Goal: Information Seeking & Learning: Compare options

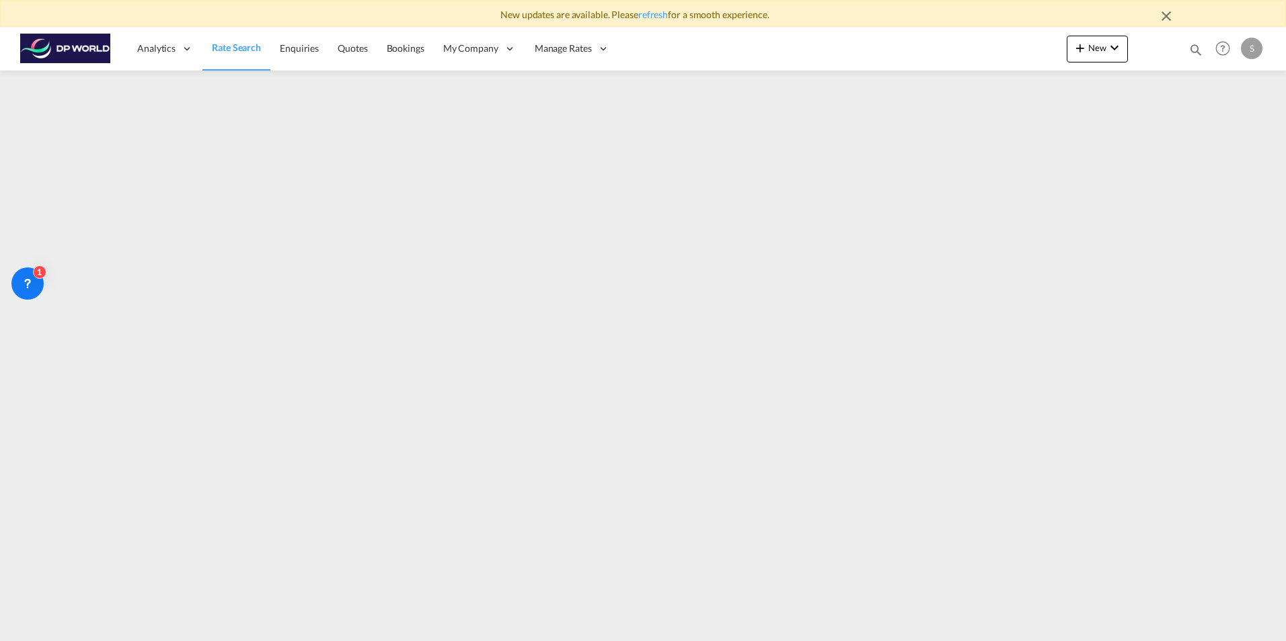
click at [56, 39] on img at bounding box center [65, 49] width 91 height 30
click at [97, 49] on img at bounding box center [65, 49] width 91 height 30
click at [1103, 44] on span "New" at bounding box center [1097, 47] width 50 height 11
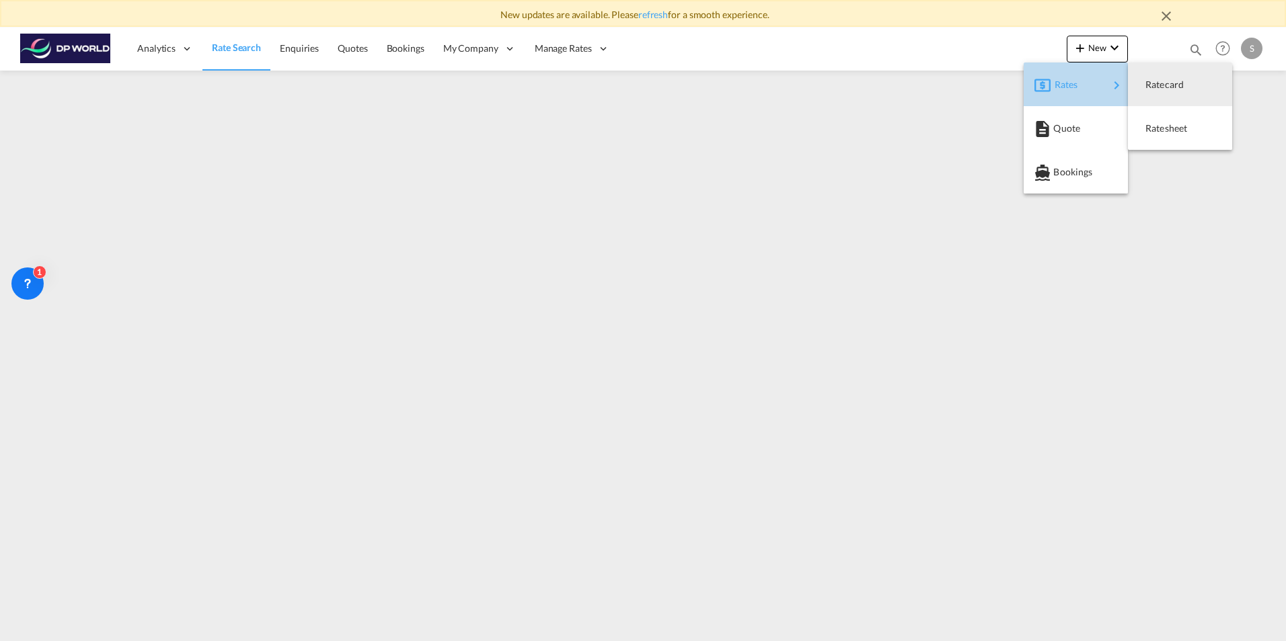
click at [1107, 81] on div "Rates" at bounding box center [1081, 85] width 54 height 34
click at [1211, 182] on md-backdrop at bounding box center [643, 320] width 1286 height 641
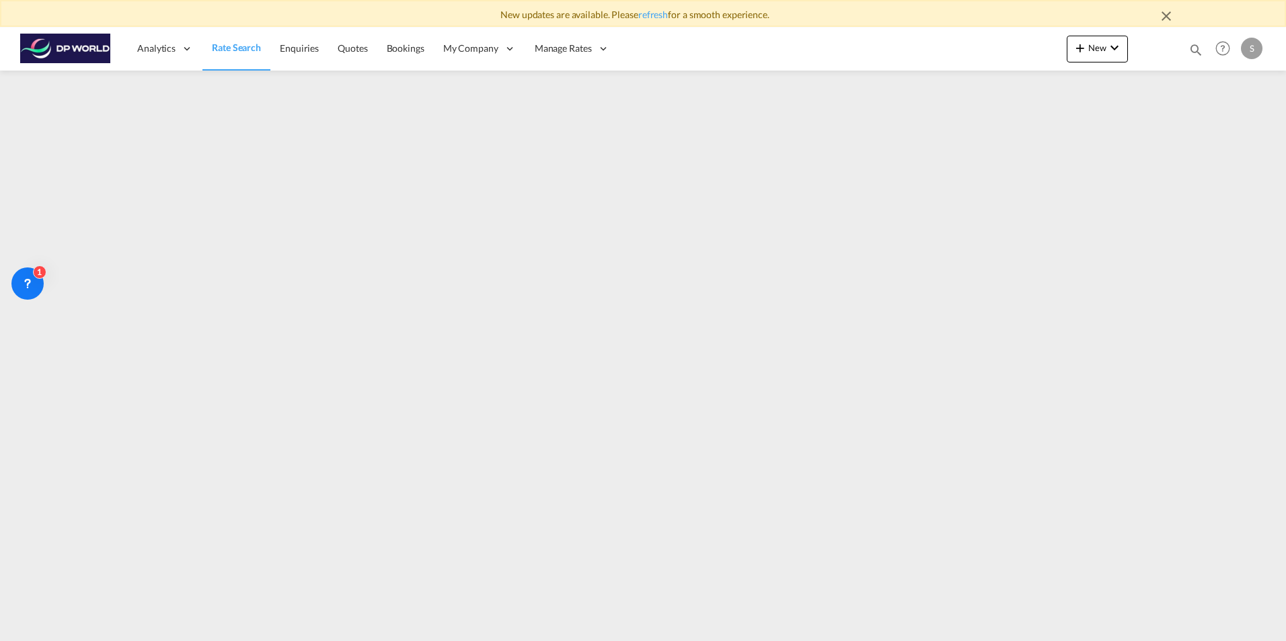
click at [204, 52] on link "Rate Search" at bounding box center [236, 49] width 68 height 44
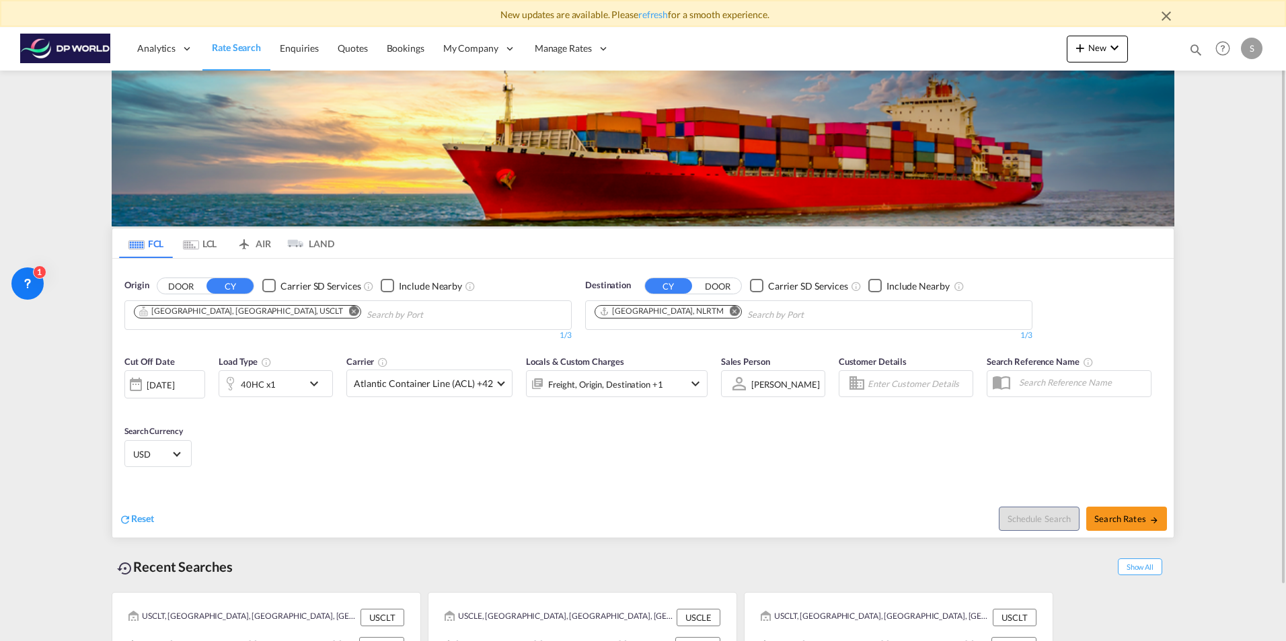
click at [349, 313] on md-icon "Remove" at bounding box center [354, 311] width 10 height 10
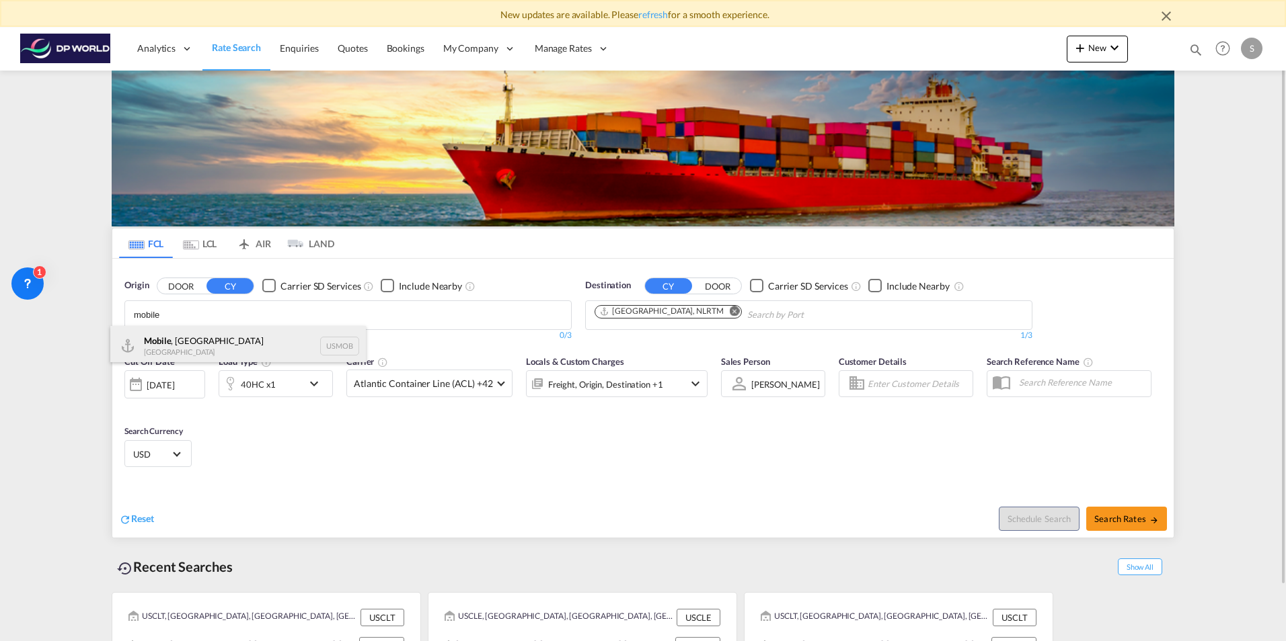
type input "mobile"
click at [188, 354] on div "Mobile , AL [GEOGRAPHIC_DATA] USMOB" at bounding box center [237, 346] width 255 height 40
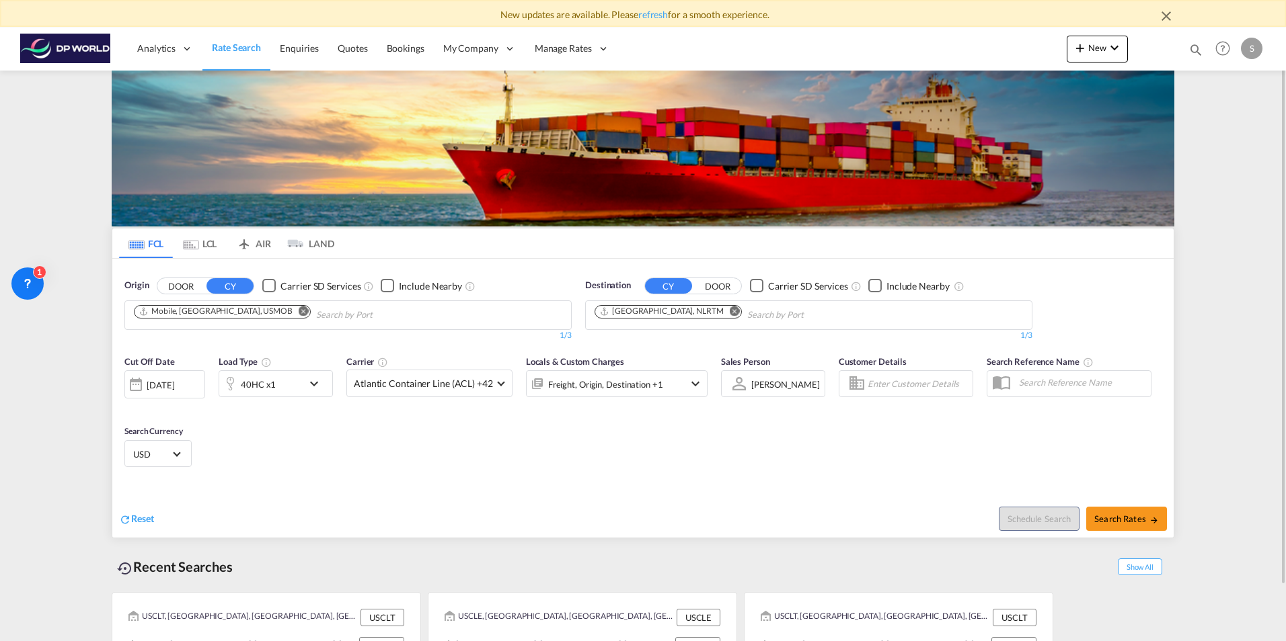
click at [729, 311] on md-icon "Remove" at bounding box center [734, 311] width 10 height 10
click at [673, 319] on body "New updates are available. Please refresh for a smooth experience. Analytics Re…" at bounding box center [643, 320] width 1286 height 641
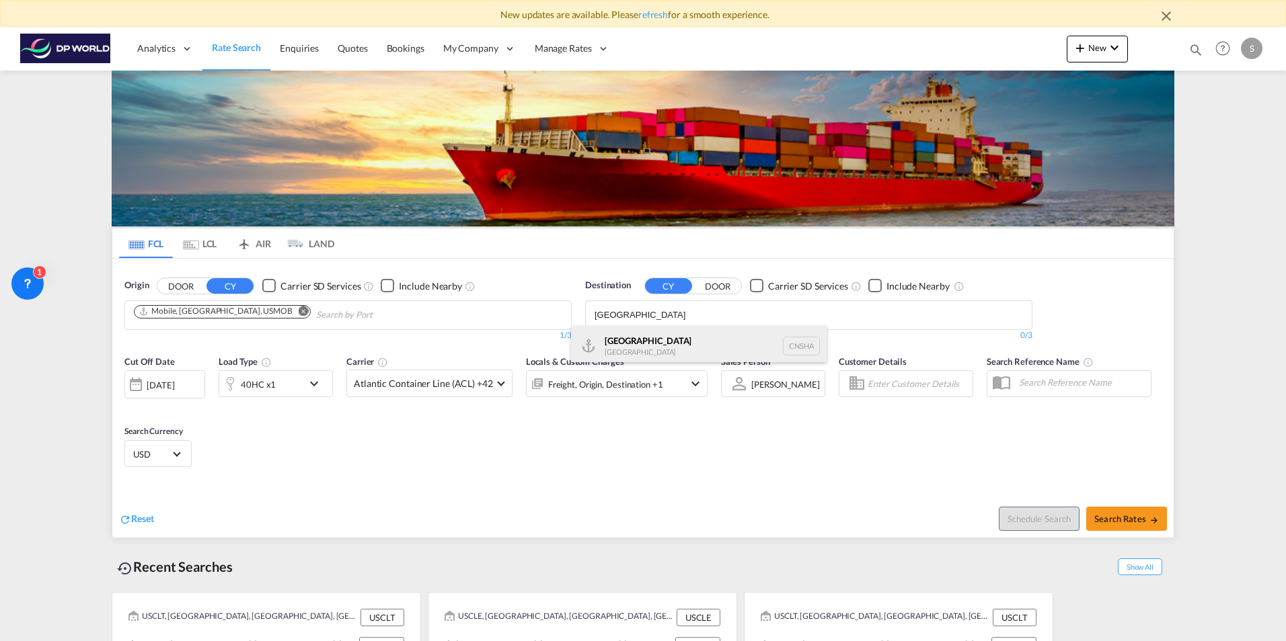
type input "[GEOGRAPHIC_DATA]"
click at [663, 344] on div "Shanghai [GEOGRAPHIC_DATA] [GEOGRAPHIC_DATA]" at bounding box center [698, 346] width 255 height 40
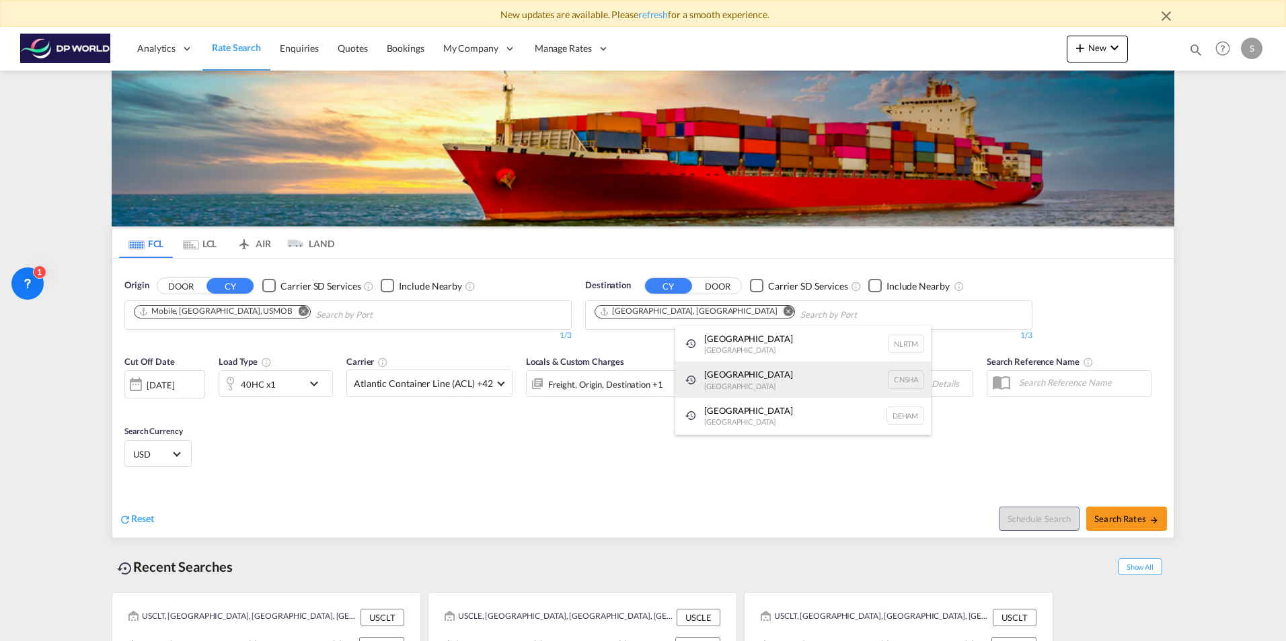
click at [729, 379] on div "Shanghai [GEOGRAPHIC_DATA] [GEOGRAPHIC_DATA]" at bounding box center [802, 380] width 255 height 36
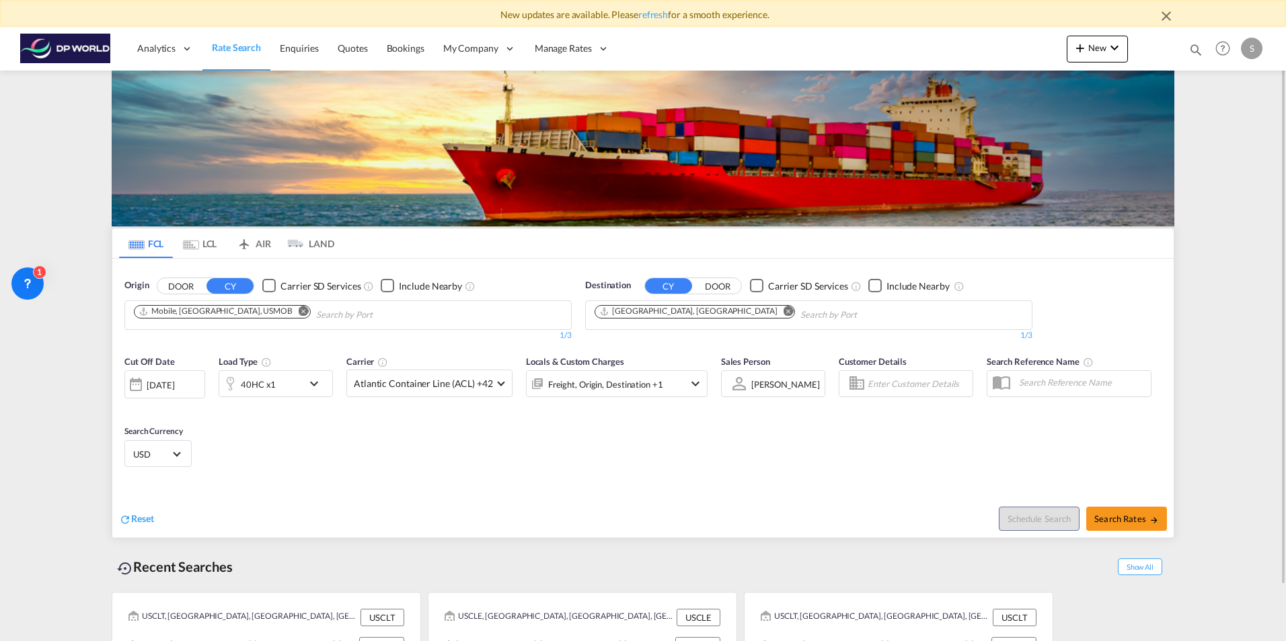
click at [305, 388] on div "40HC x1" at bounding box center [276, 383] width 114 height 27
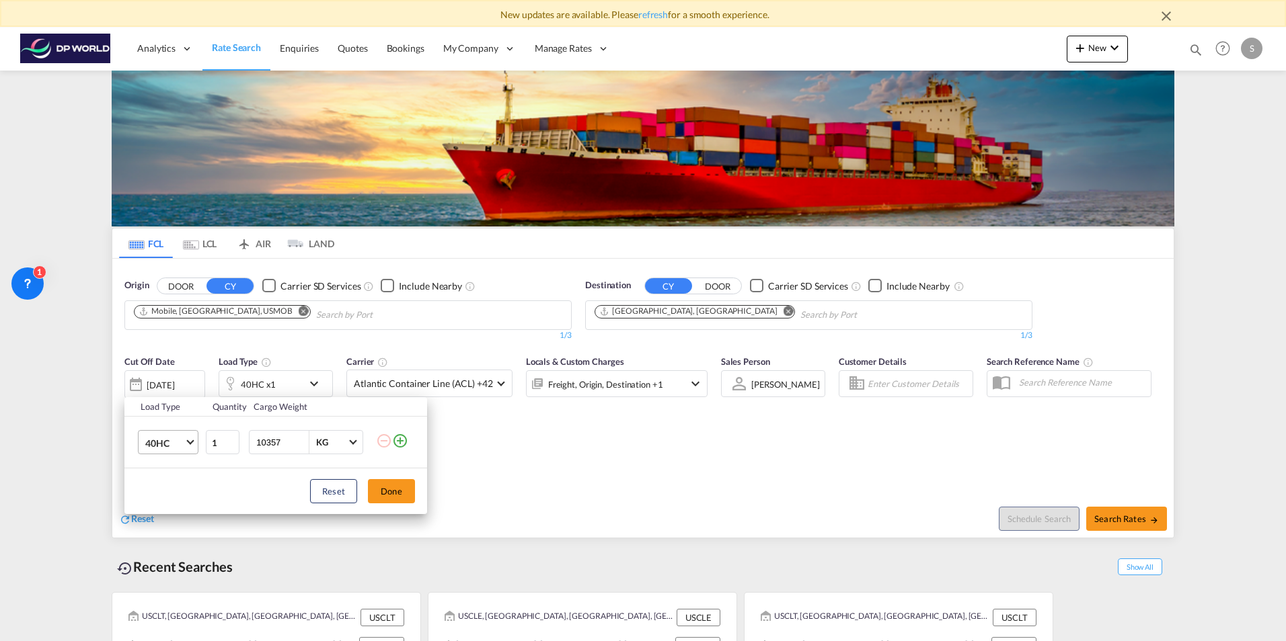
click at [185, 448] on md-select-value "40HC" at bounding box center [171, 442] width 54 height 23
click at [175, 434] on md-option "40HR" at bounding box center [179, 438] width 91 height 32
click at [400, 495] on button "Done" at bounding box center [391, 491] width 47 height 24
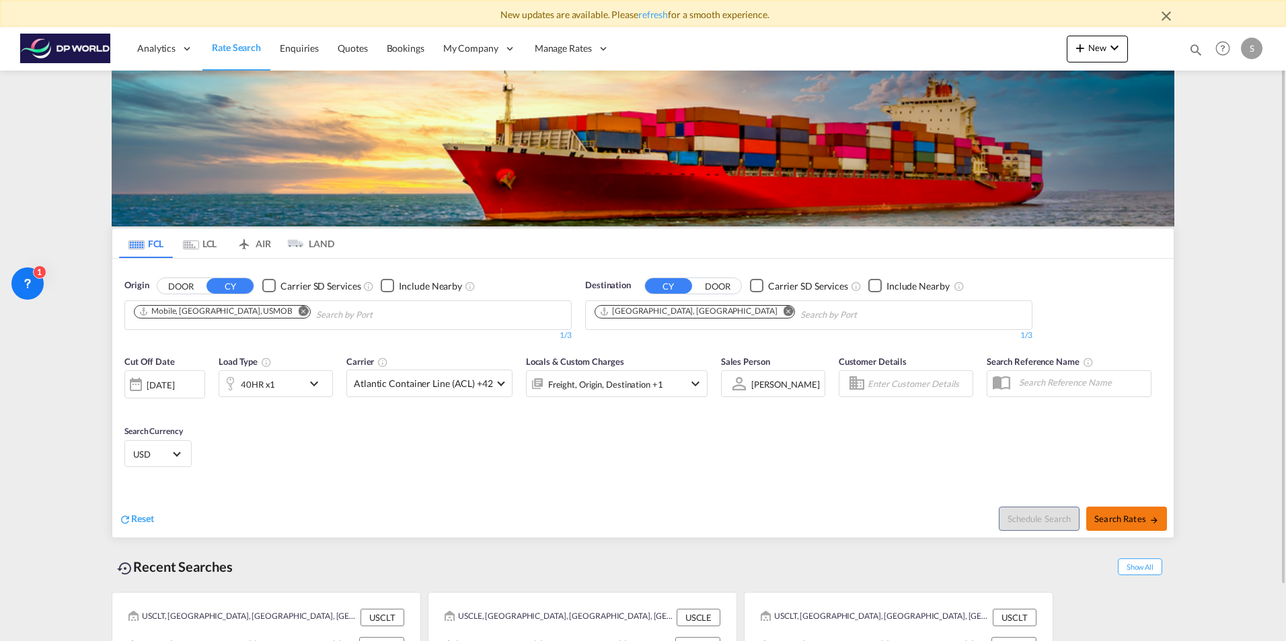
click at [1136, 514] on span "Search Rates" at bounding box center [1126, 519] width 65 height 11
type input "USMOB to CNSHA / [DATE]"
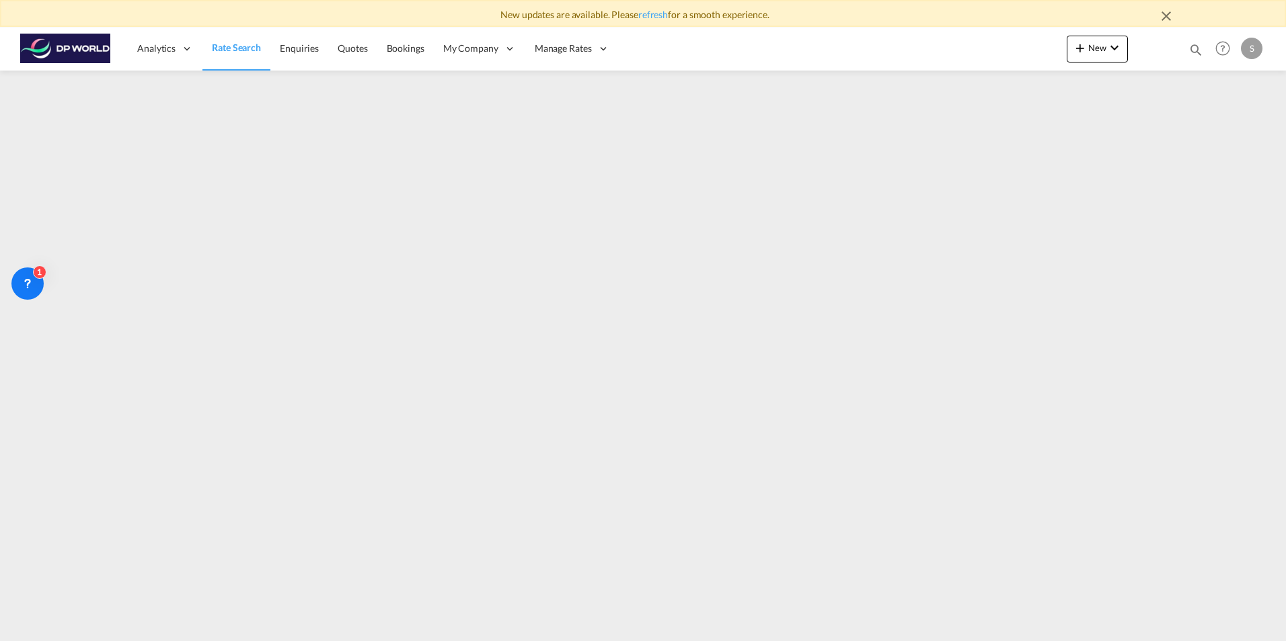
click at [244, 44] on span "Rate Search" at bounding box center [236, 47] width 49 height 11
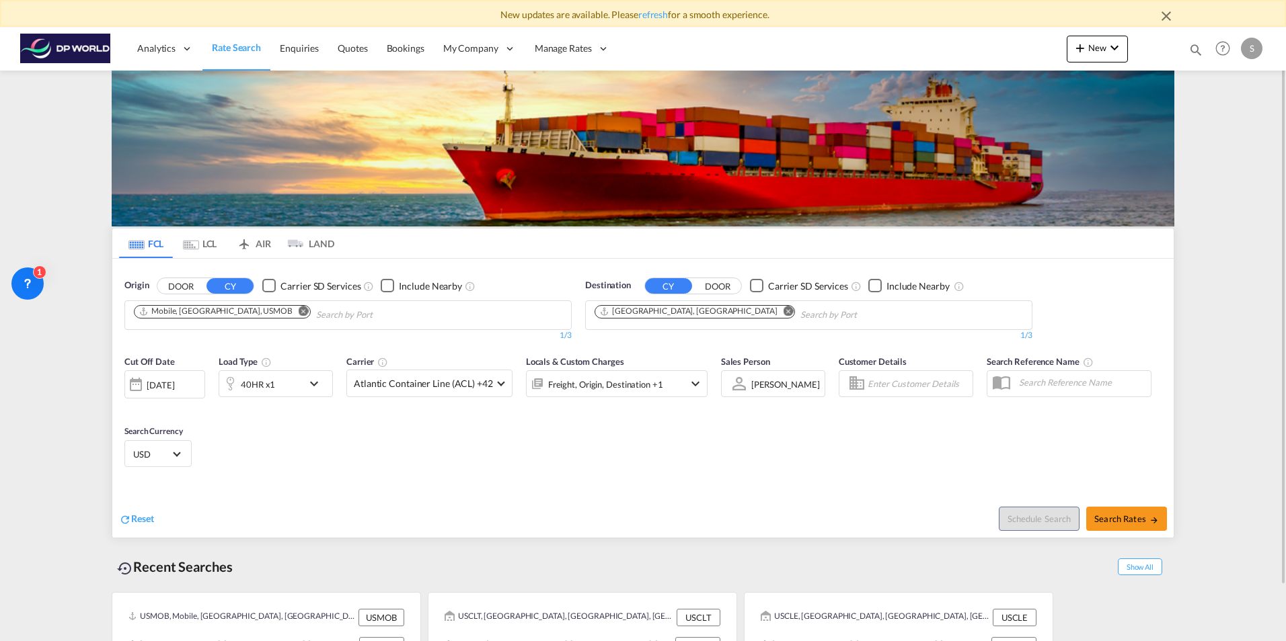
click at [209, 318] on md-chip "Mobile, [GEOGRAPHIC_DATA], USMOB" at bounding box center [222, 311] width 177 height 13
click at [290, 312] on button "Remove" at bounding box center [300, 312] width 20 height 13
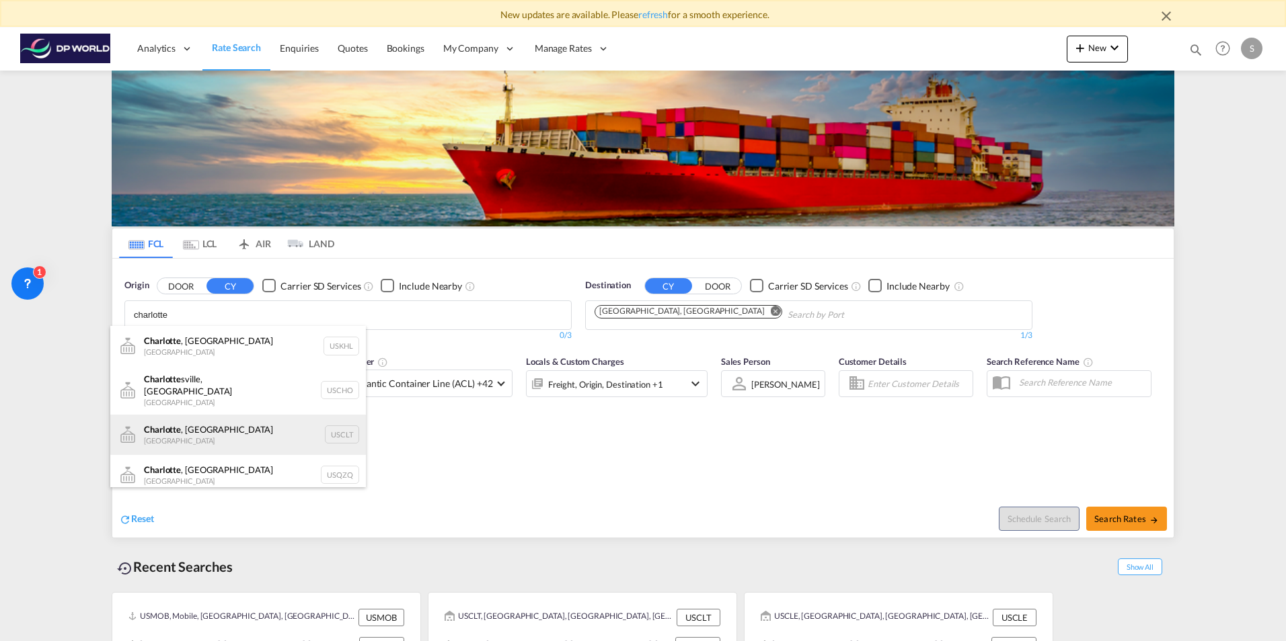
type input "charlotte"
click at [213, 428] on div "[GEOGRAPHIC_DATA] , [GEOGRAPHIC_DATA] United States USCLT" at bounding box center [237, 435] width 255 height 40
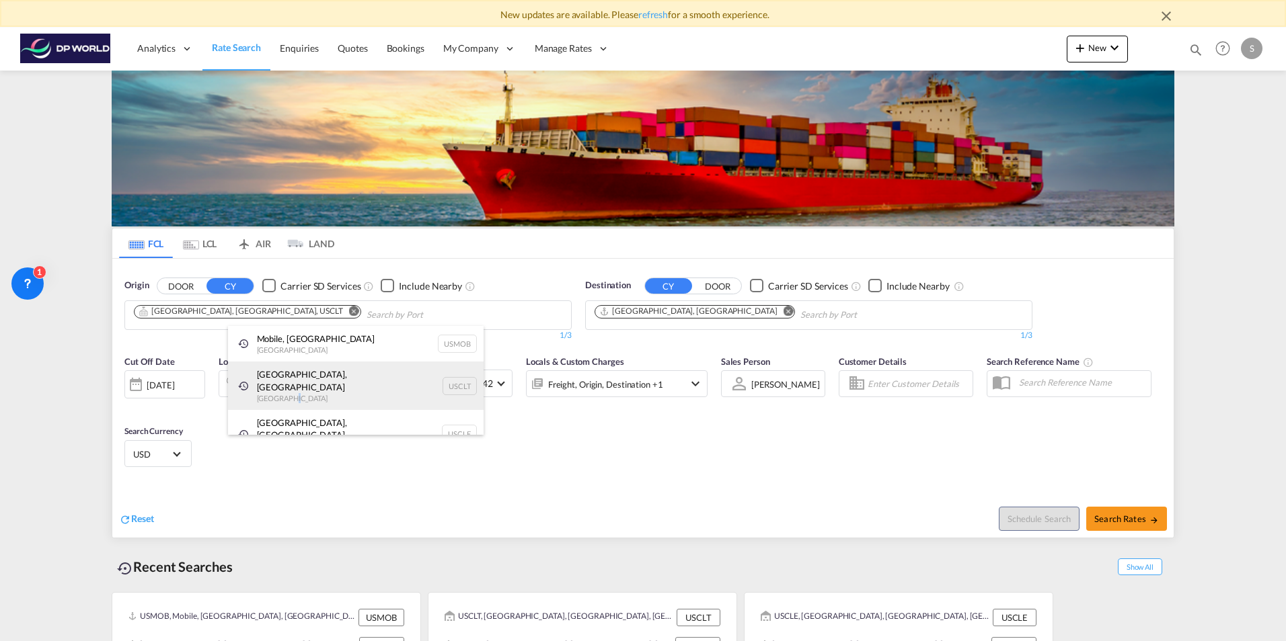
click at [288, 383] on div "[GEOGRAPHIC_DATA], [GEOGRAPHIC_DATA] United States USCLT" at bounding box center [355, 386] width 255 height 48
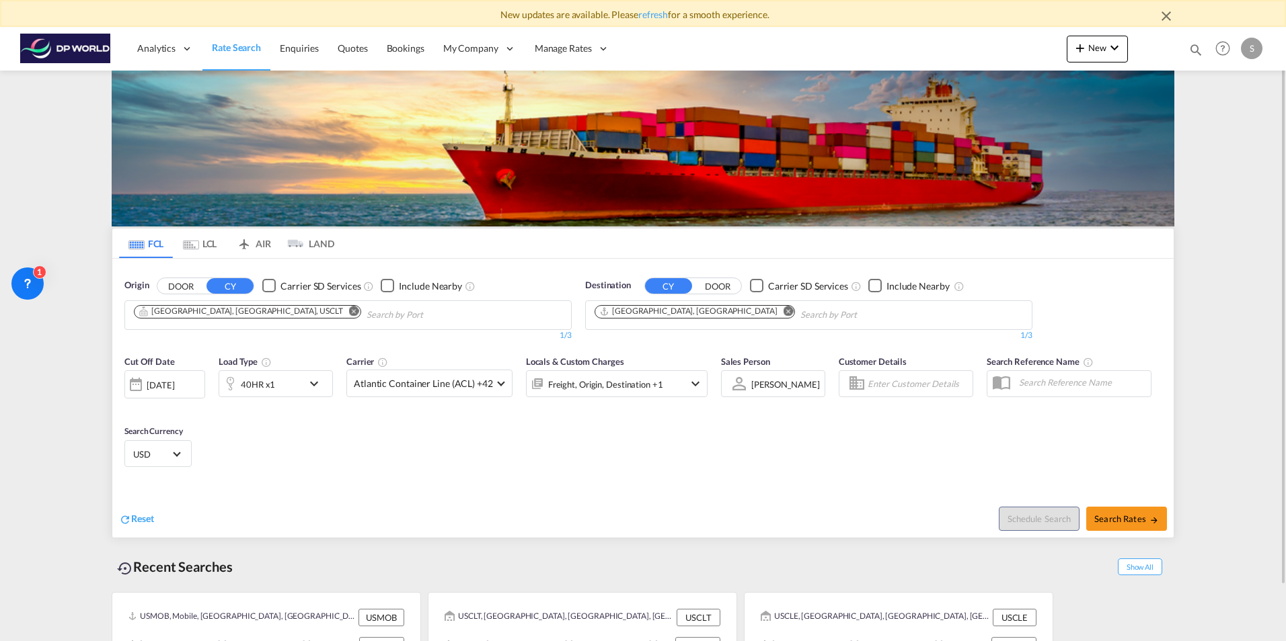
click at [317, 386] on md-icon "icon-chevron-down" at bounding box center [317, 384] width 23 height 16
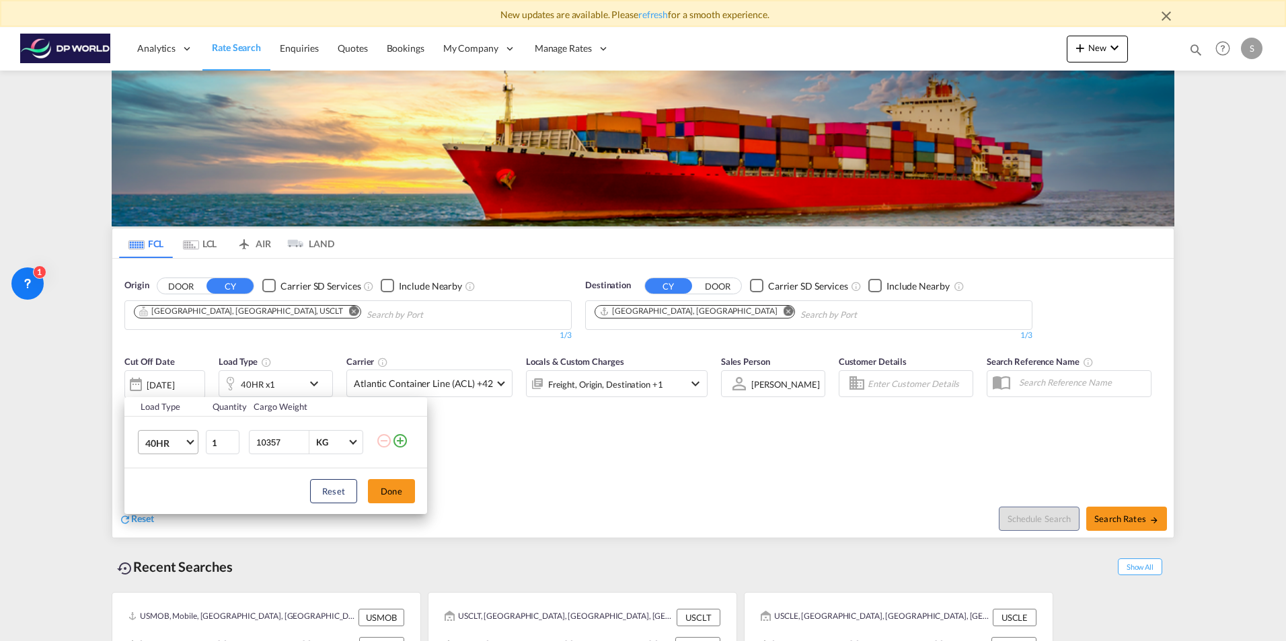
click at [163, 443] on span "40HR" at bounding box center [164, 443] width 39 height 13
click at [165, 438] on div "40HC" at bounding box center [157, 437] width 25 height 13
click at [387, 489] on button "Done" at bounding box center [391, 491] width 47 height 24
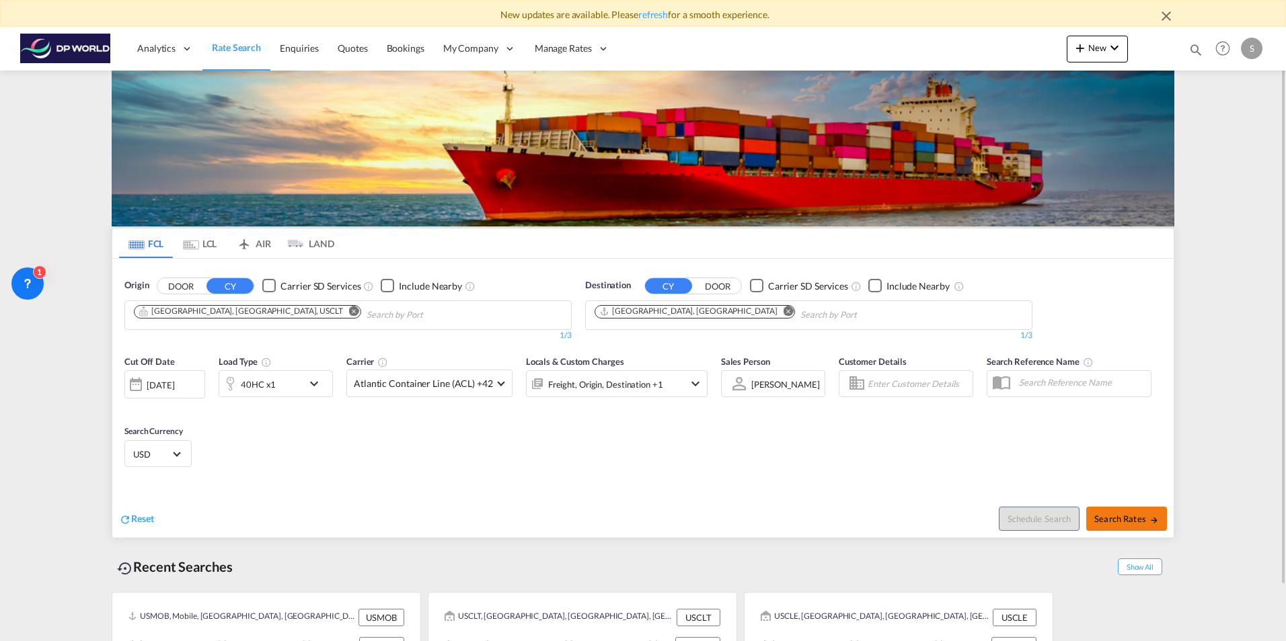
click at [1115, 520] on span "Search Rates" at bounding box center [1126, 519] width 65 height 11
type input "USCLT to CNSHA / [DATE]"
